Goal: Task Accomplishment & Management: Manage account settings

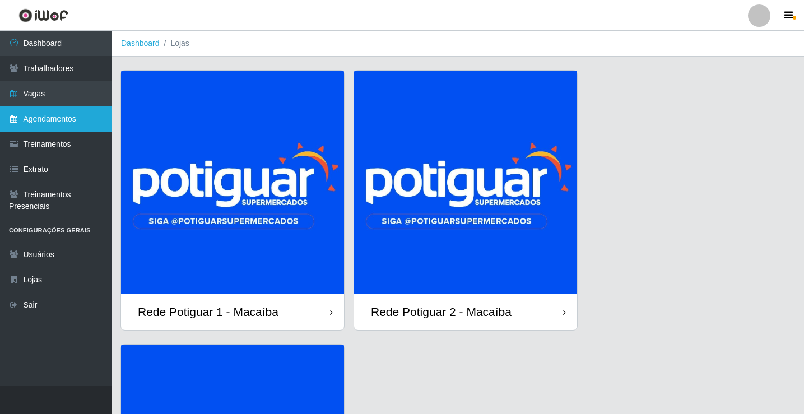
click at [60, 113] on link "Agendamentos" at bounding box center [56, 118] width 112 height 25
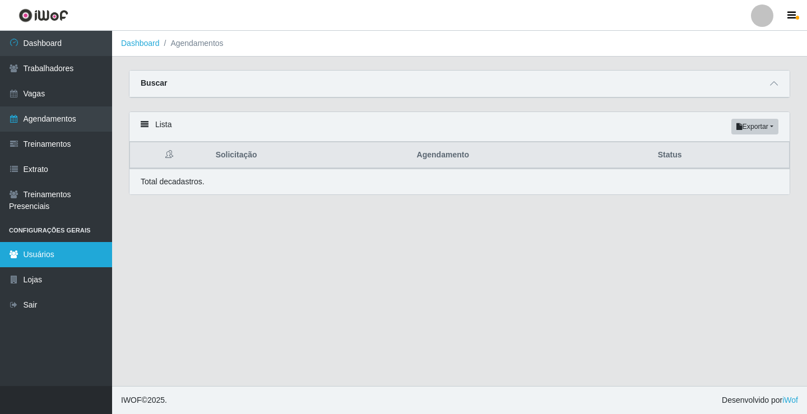
click at [66, 252] on link "Usuários" at bounding box center [56, 254] width 112 height 25
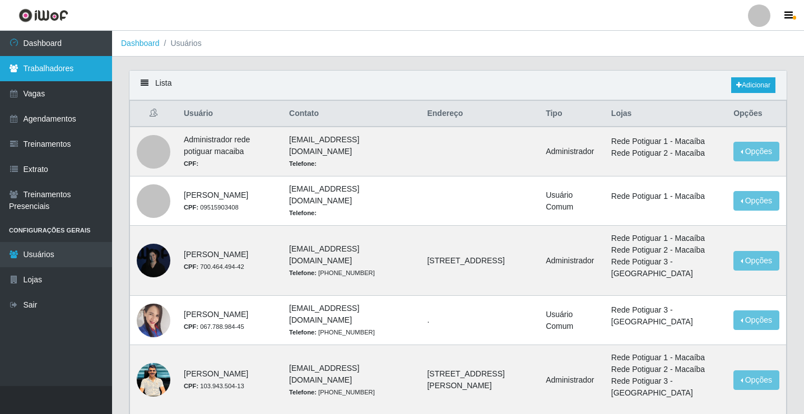
click at [55, 73] on link "Trabalhadores" at bounding box center [56, 68] width 112 height 25
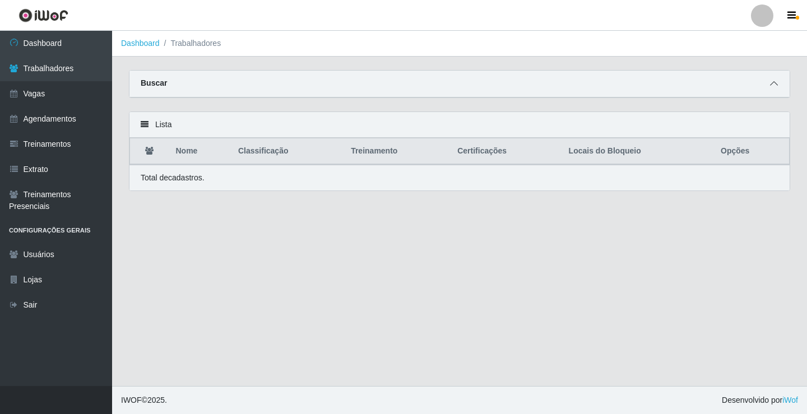
click at [772, 80] on span at bounding box center [773, 83] width 13 height 13
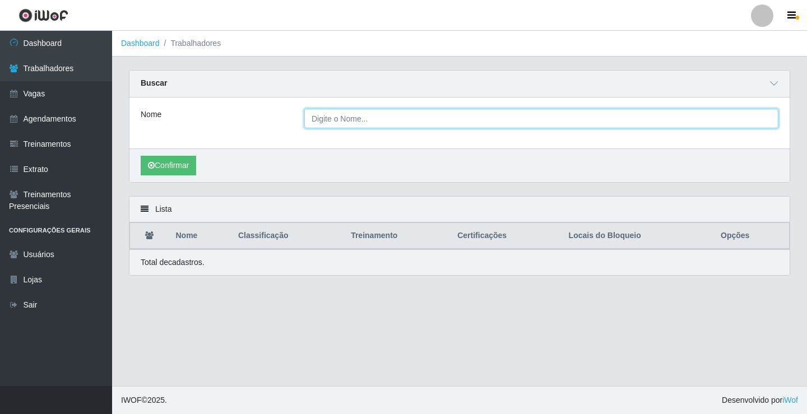
click at [336, 120] on input "Nome" at bounding box center [541, 119] width 474 height 20
type input "flávia"
click at [141, 156] on button "Confirmar" at bounding box center [168, 166] width 55 height 20
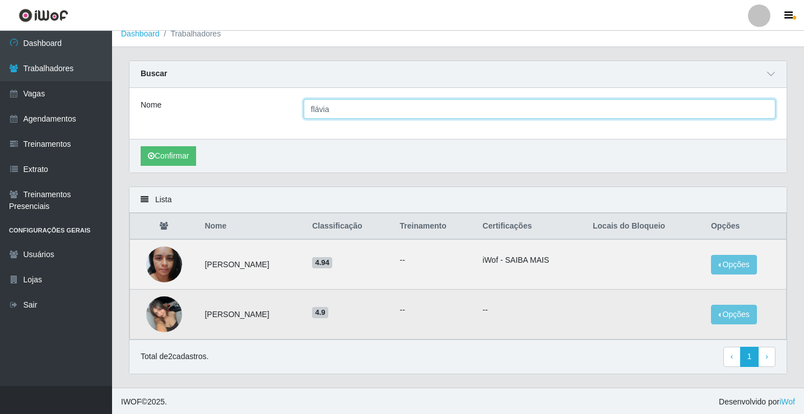
scroll to position [12, 0]
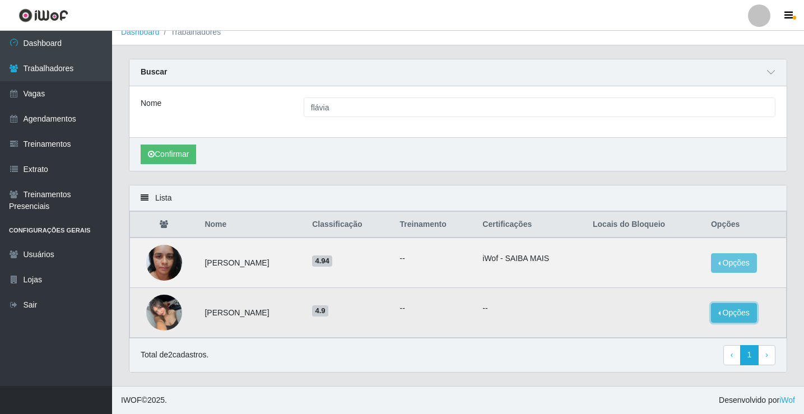
click at [721, 309] on button "Opções" at bounding box center [734, 313] width 46 height 20
drag, startPoint x: 369, startPoint y: 315, endPoint x: 271, endPoint y: 315, distance: 97.5
click at [328, 315] on span "4.9" at bounding box center [320, 310] width 16 height 11
drag, startPoint x: 267, startPoint y: 315, endPoint x: 138, endPoint y: 313, distance: 128.9
click at [266, 315] on td "[PERSON_NAME]" at bounding box center [252, 313] width 108 height 50
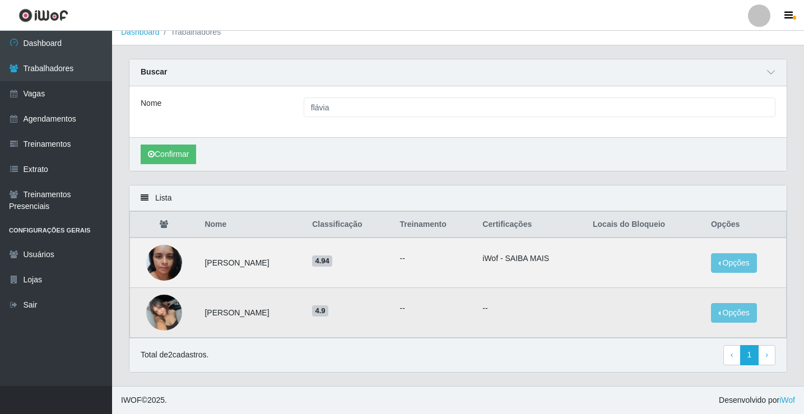
click at [157, 312] on img at bounding box center [164, 313] width 36 height 48
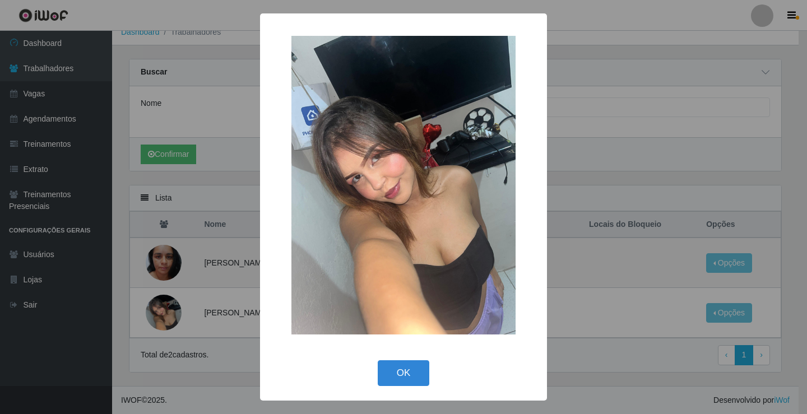
click at [161, 299] on div "× OK Cancel" at bounding box center [403, 207] width 807 height 414
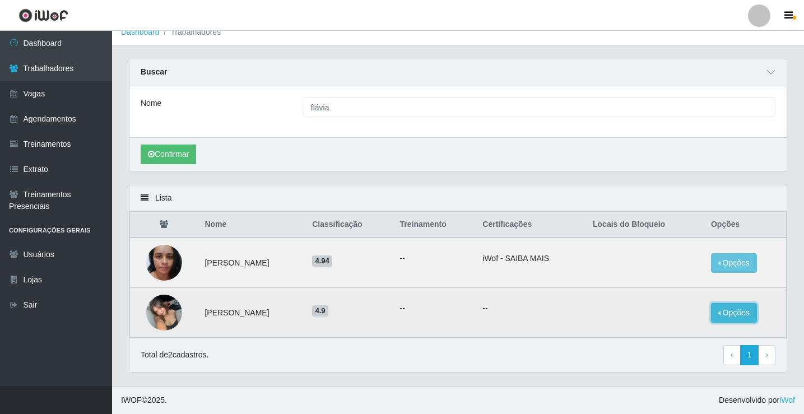
click at [732, 314] on button "Opções" at bounding box center [734, 313] width 46 height 20
click at [661, 321] on button "Bloquear - Loja" at bounding box center [664, 323] width 90 height 23
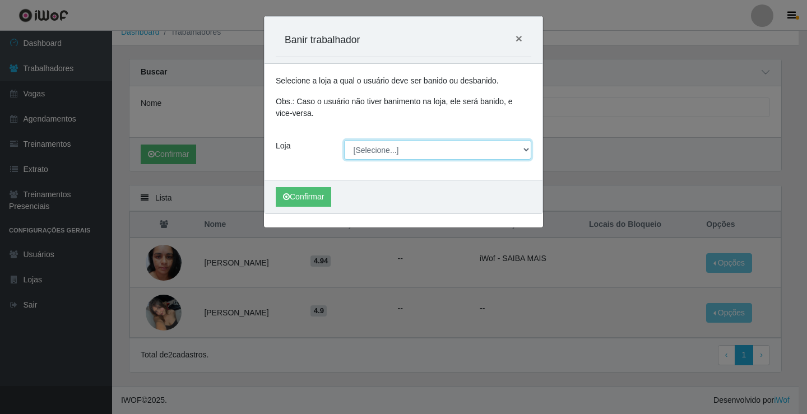
click at [383, 157] on select "[Selecione...] Rede Potiguar 1 - Macaíba Rede Potiguar 2 - Macaíba Rede Potigua…" at bounding box center [438, 150] width 188 height 20
select select "101"
click at [344, 140] on select "[Selecione...] Rede Potiguar 1 - Macaíba Rede Potiguar 2 - Macaíba Rede Potigua…" at bounding box center [438, 150] width 188 height 20
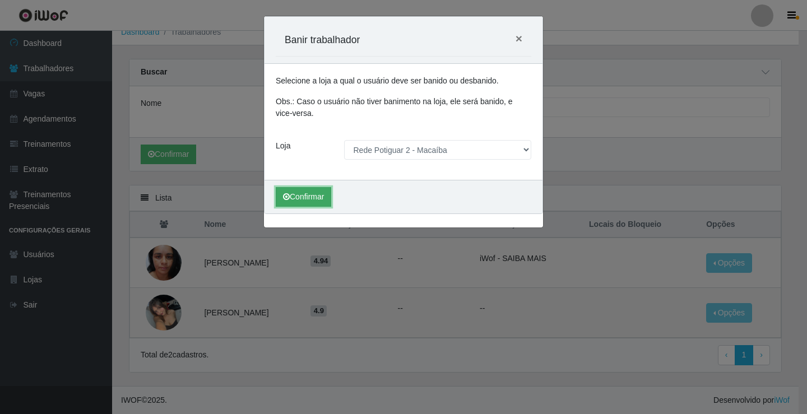
click at [296, 198] on button "Confirmar" at bounding box center [303, 197] width 55 height 20
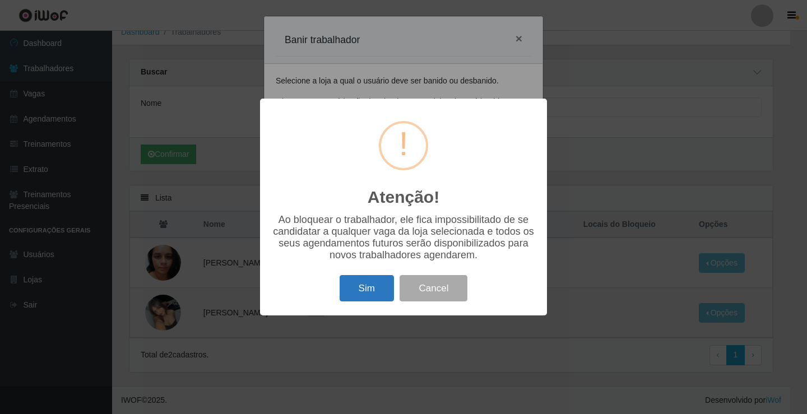
click at [374, 300] on button "Sim" at bounding box center [367, 288] width 54 height 26
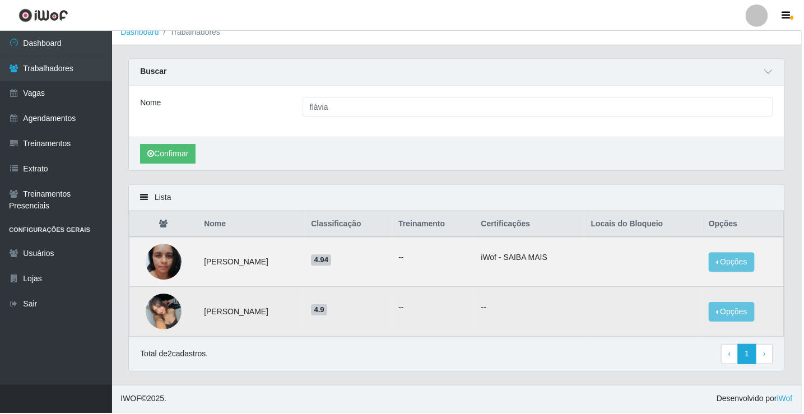
scroll to position [0, 0]
